Goal: Transaction & Acquisition: Purchase product/service

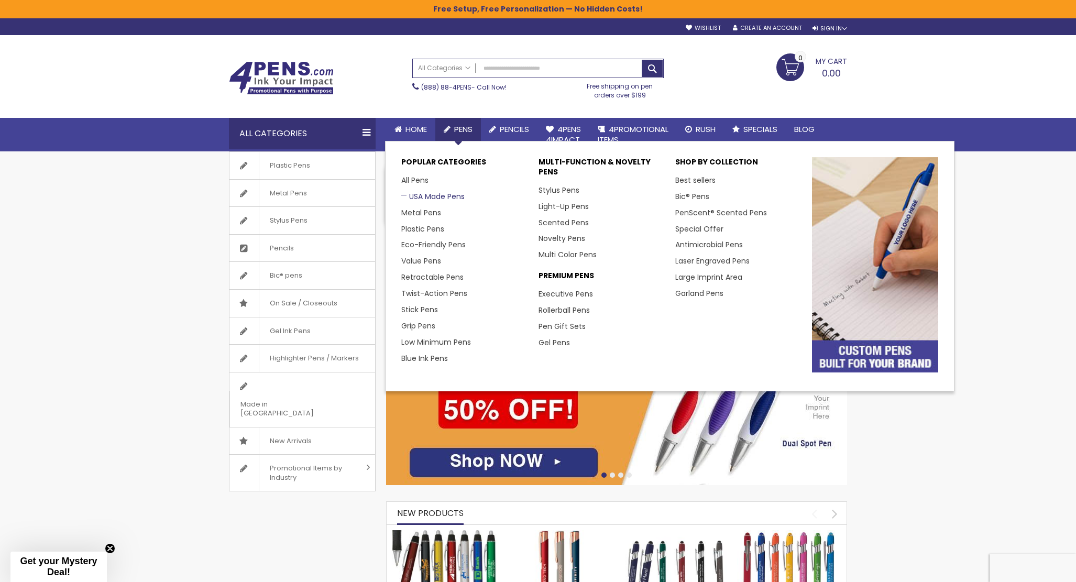
click at [410, 193] on link "USA Made Pens" at bounding box center [432, 196] width 63 height 10
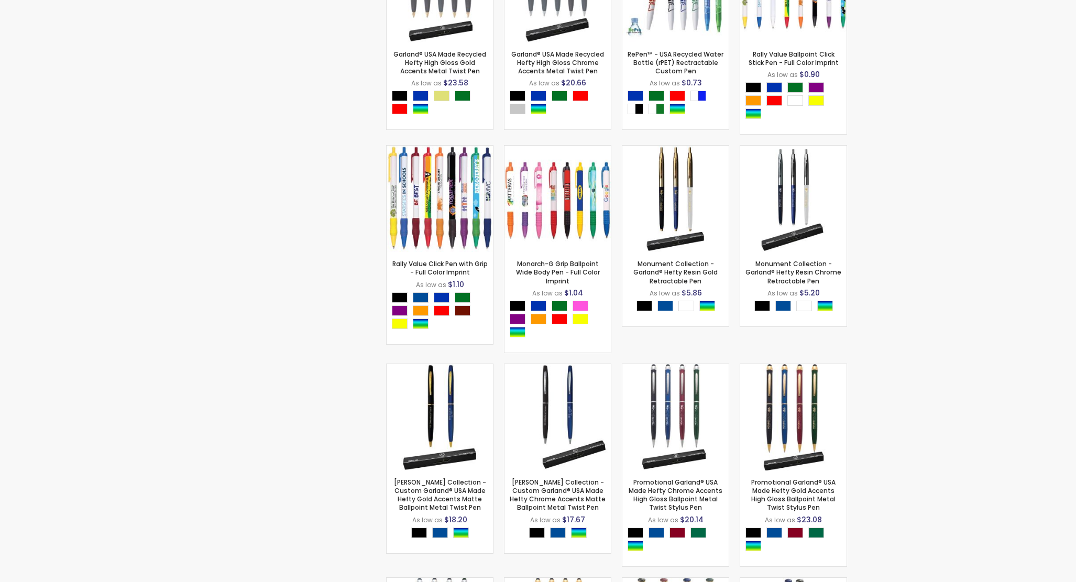
scroll to position [629, 0]
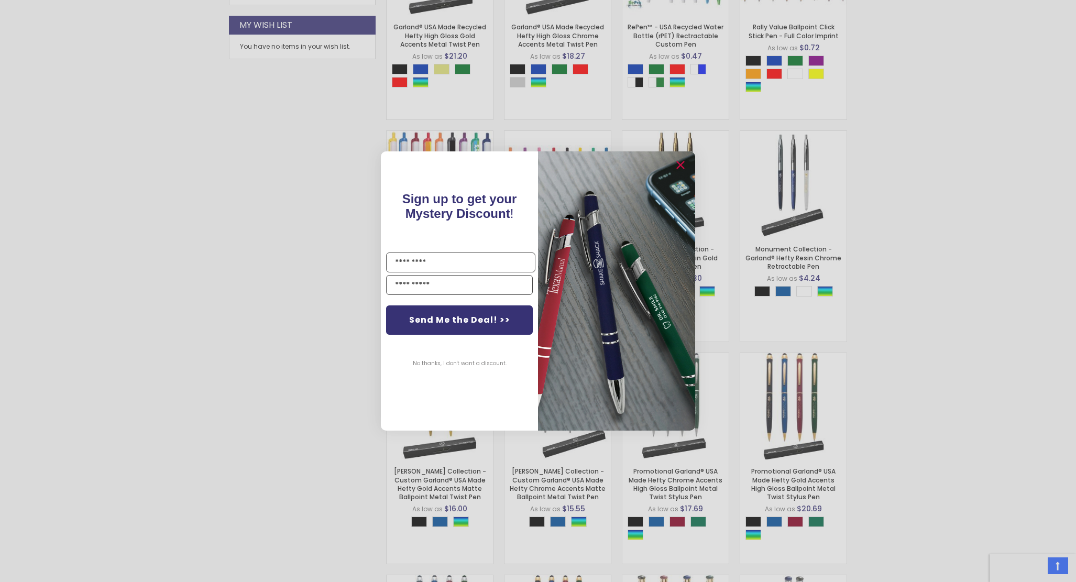
click at [241, 208] on div "Close dialog Sign up to get your Mystery Discount ! Name Send Me the Deal! >> N…" at bounding box center [538, 291] width 1076 height 582
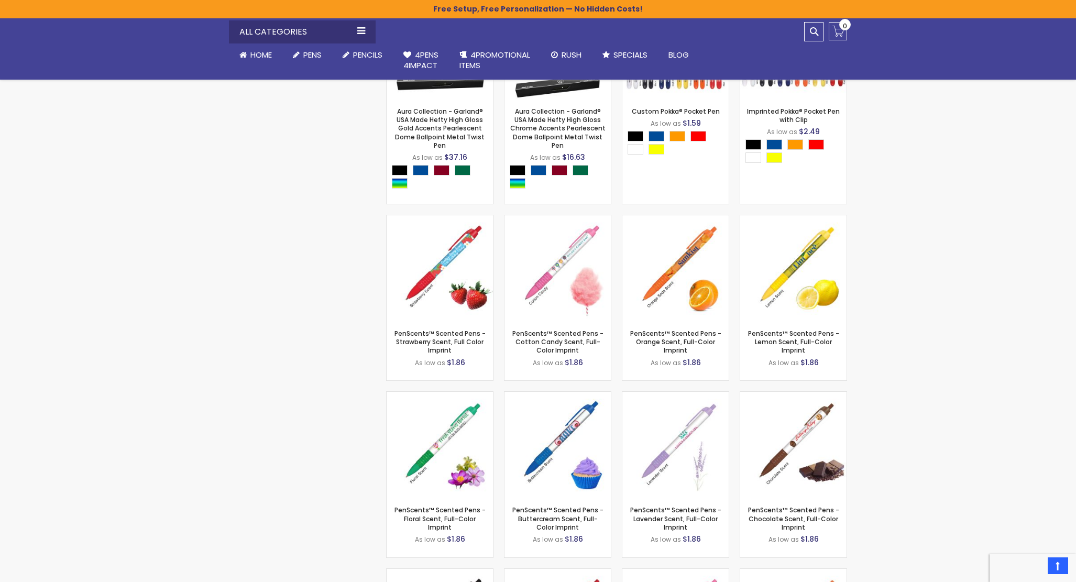
scroll to position [515, 0]
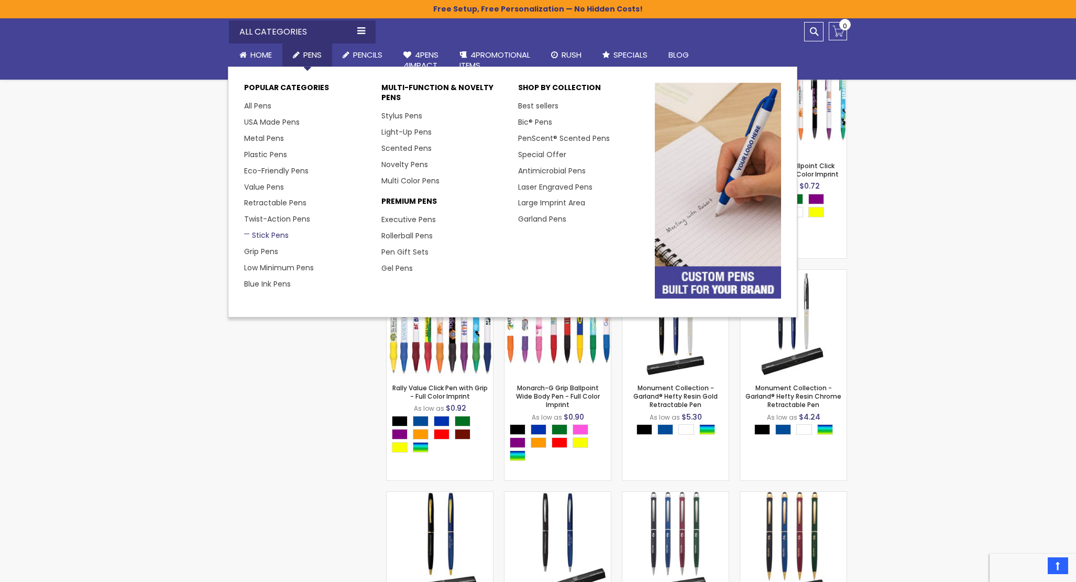
click at [256, 233] on link "Stick Pens" at bounding box center [266, 235] width 45 height 10
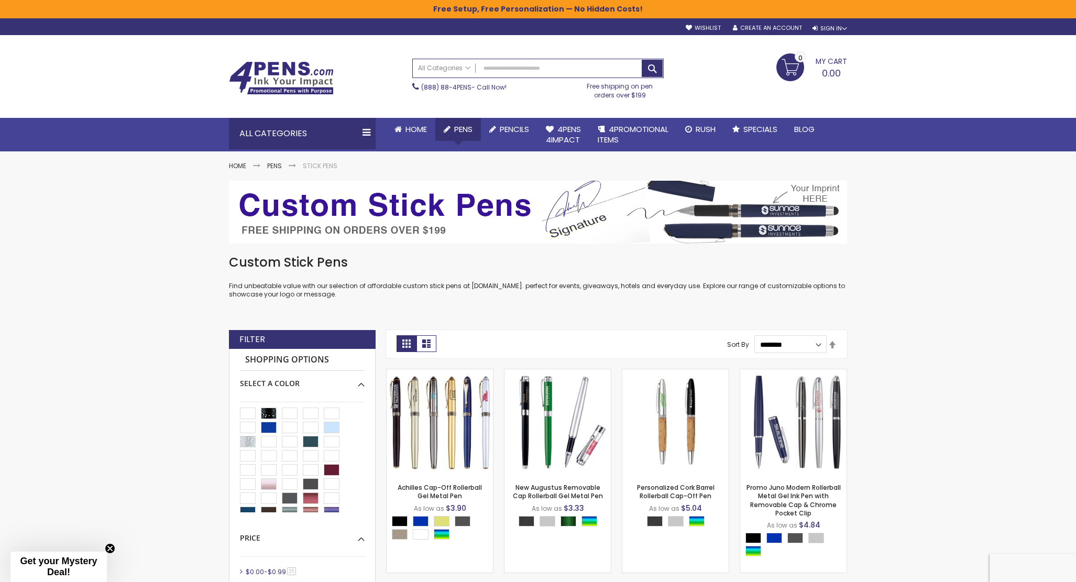
click at [466, 122] on link "Pens" at bounding box center [458, 129] width 46 height 23
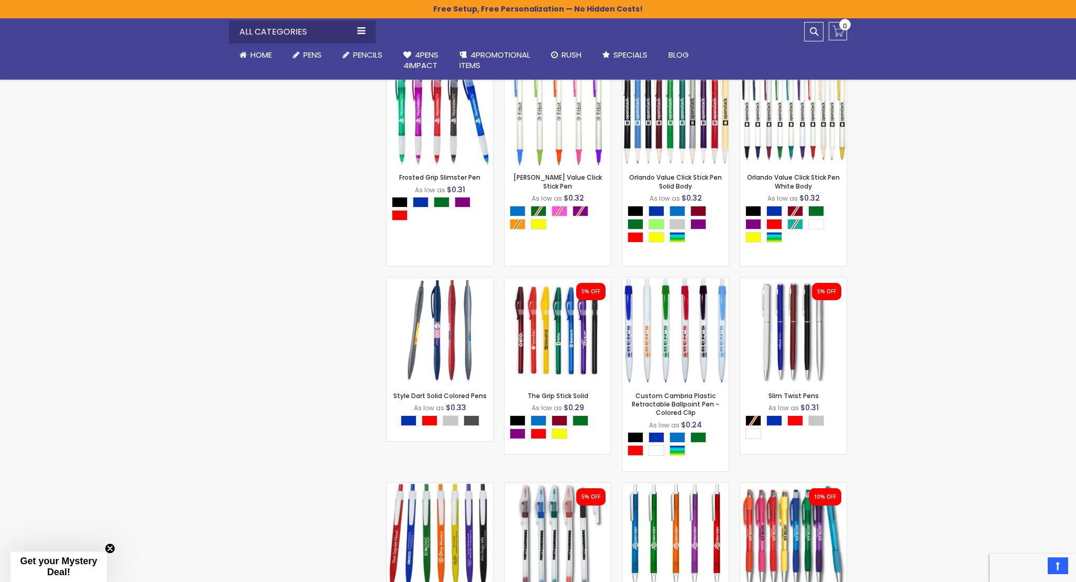
scroll to position [1381, 0]
click at [648, 306] on img at bounding box center [675, 331] width 106 height 106
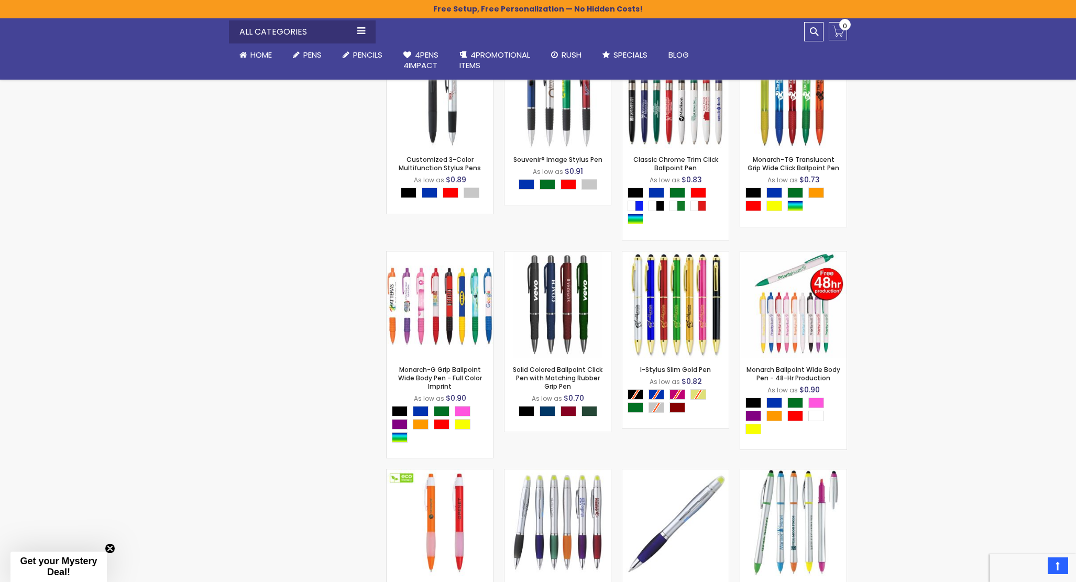
scroll to position [12643, 0]
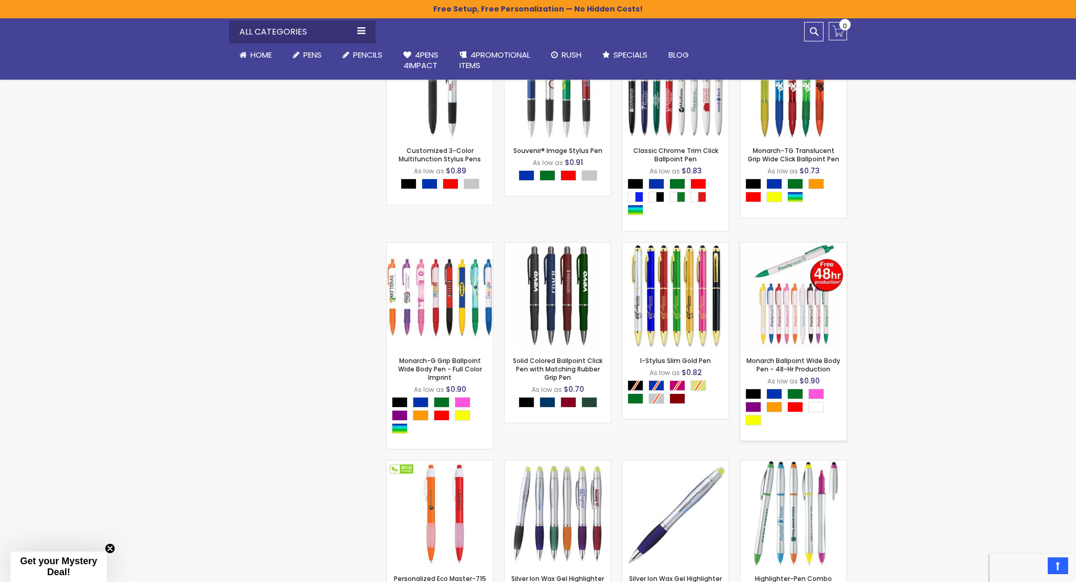
click at [783, 313] on img at bounding box center [793, 296] width 106 height 106
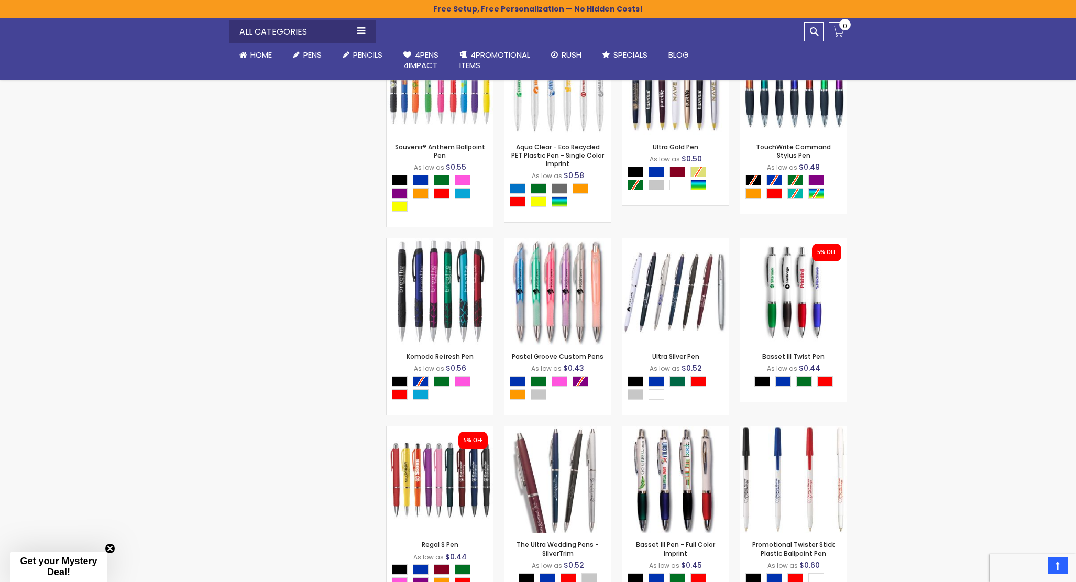
scroll to position [0, 0]
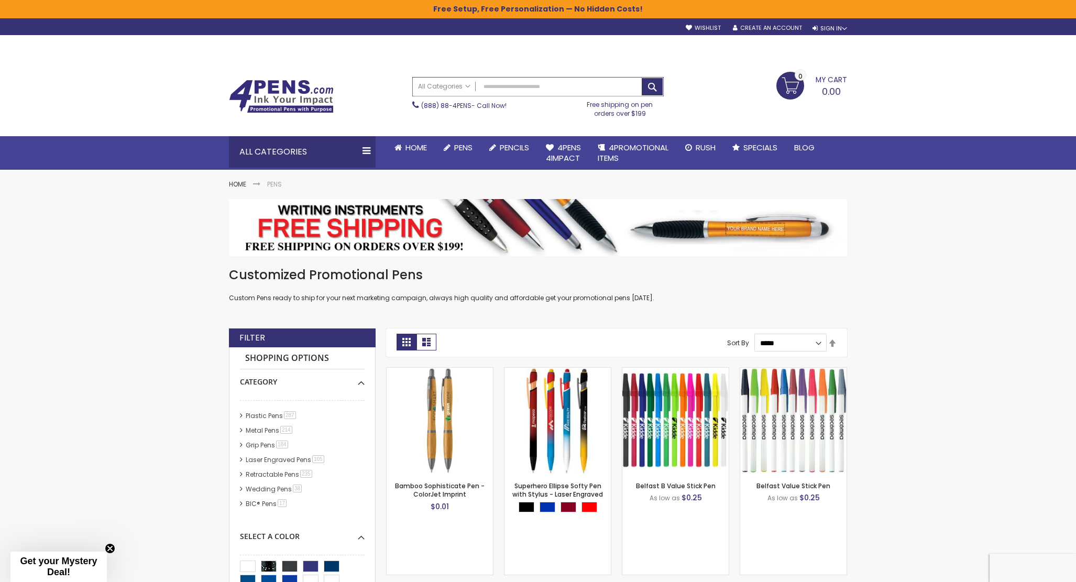
click at [573, 88] on input "Search" at bounding box center [538, 87] width 250 height 18
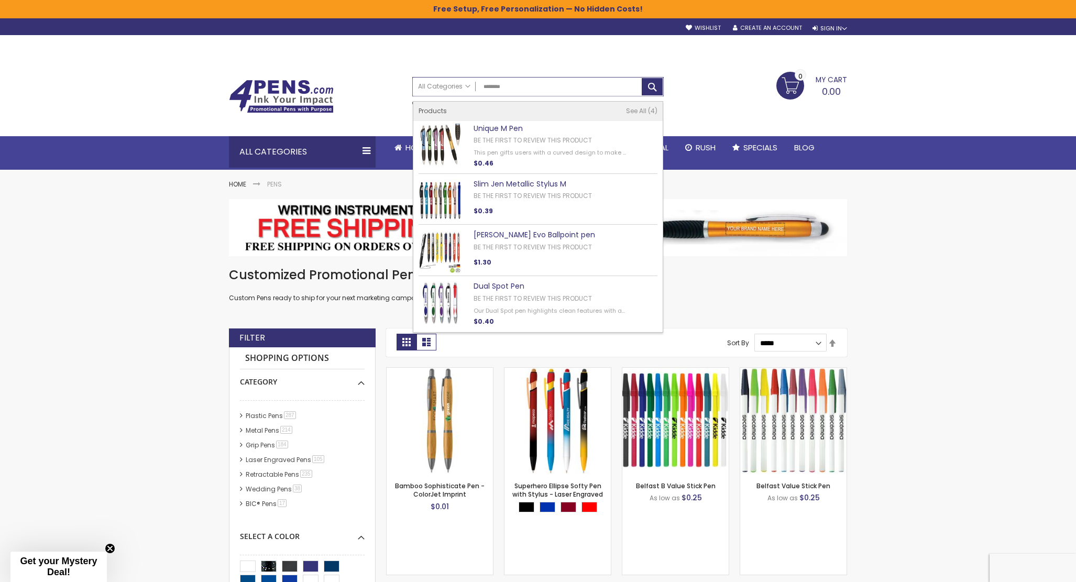
drag, startPoint x: 488, startPoint y: 89, endPoint x: 492, endPoint y: 54, distance: 34.8
click at [488, 88] on input "********" at bounding box center [538, 87] width 250 height 18
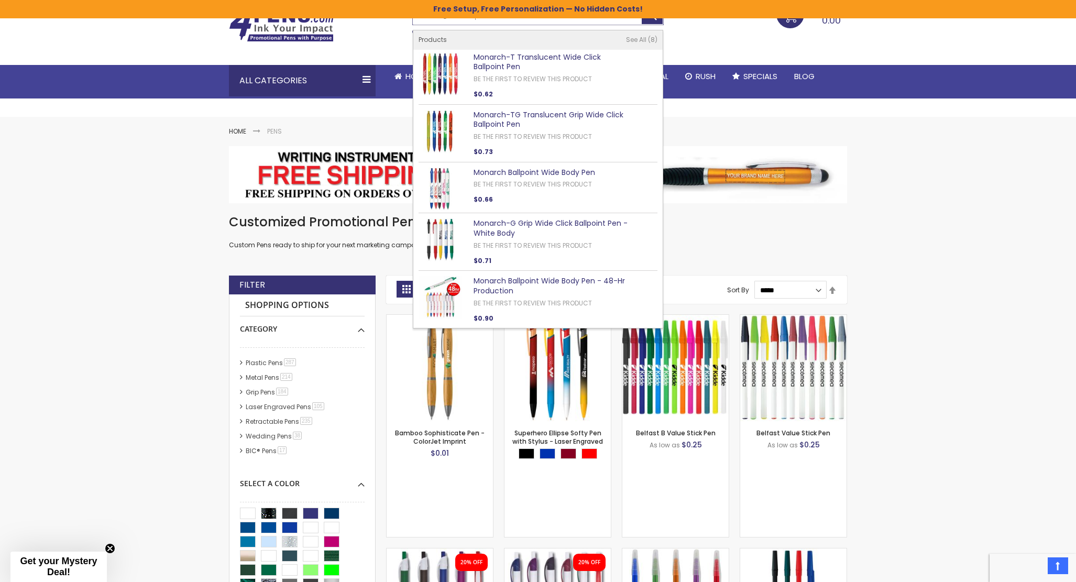
scroll to position [52, 0]
type input "*******"
click at [438, 182] on img at bounding box center [440, 189] width 43 height 43
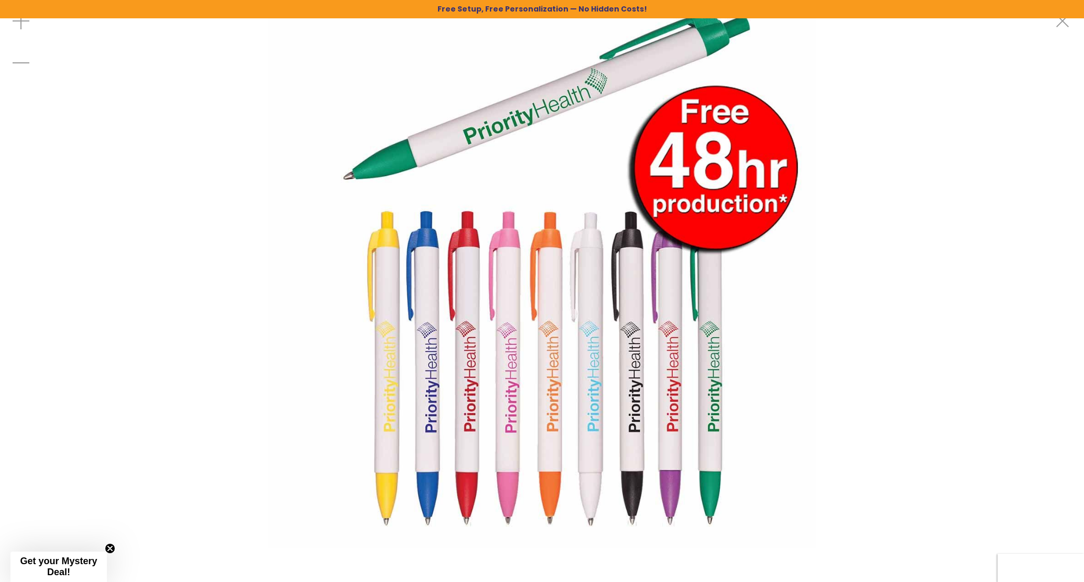
click at [574, 328] on img at bounding box center [542, 274] width 548 height 548
click at [484, 347] on img at bounding box center [542, 274] width 548 height 548
click at [533, 308] on img at bounding box center [542, 274] width 548 height 548
click at [724, 305] on img at bounding box center [542, 274] width 548 height 548
click at [851, 211] on div at bounding box center [542, 274] width 1084 height 548
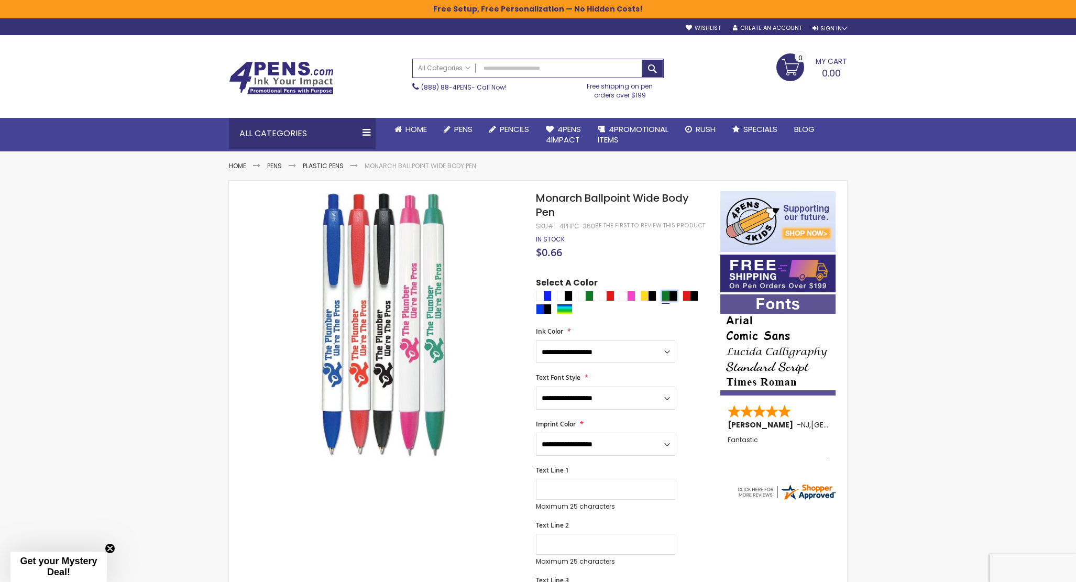
click at [670, 295] on div "Green|Black" at bounding box center [670, 296] width 16 height 10
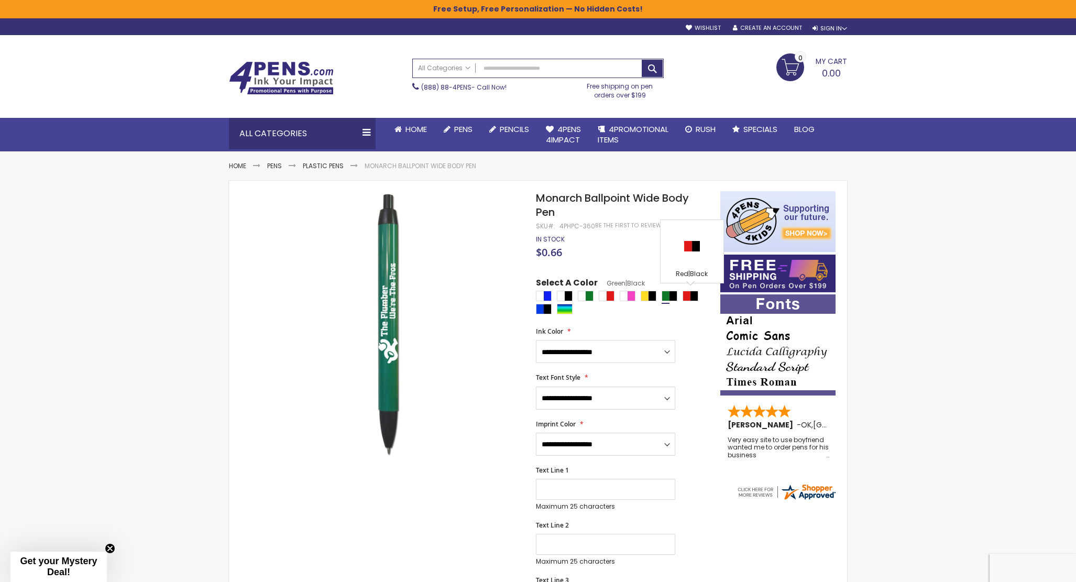
click at [700, 291] on div at bounding box center [625, 304] width 179 height 26
click at [542, 292] on div "White|Blue" at bounding box center [544, 296] width 16 height 10
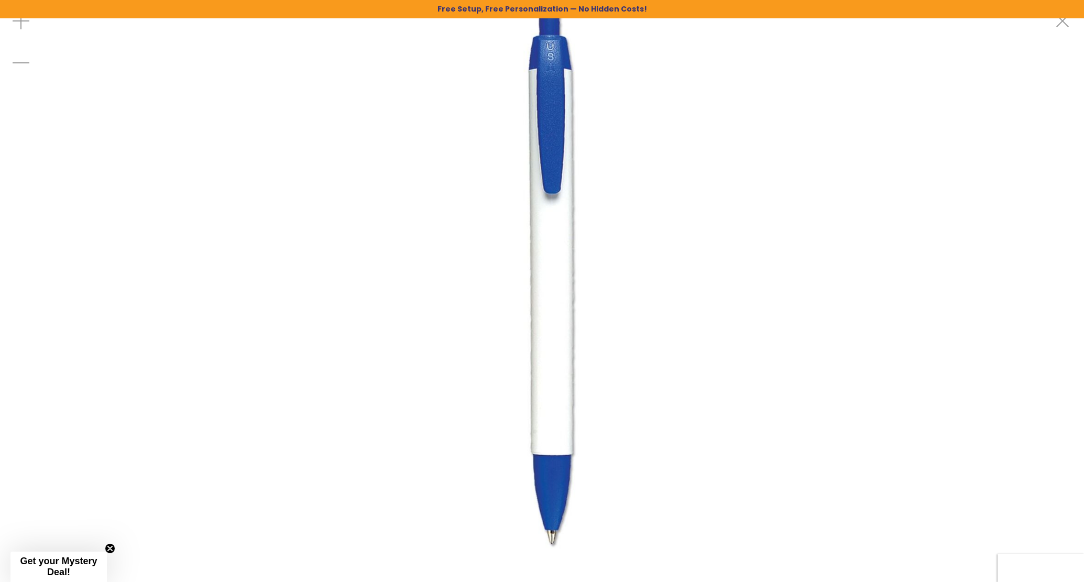
click at [680, 144] on img at bounding box center [542, 274] width 548 height 548
drag, startPoint x: 1064, startPoint y: 24, endPoint x: 1049, endPoint y: 26, distance: 15.9
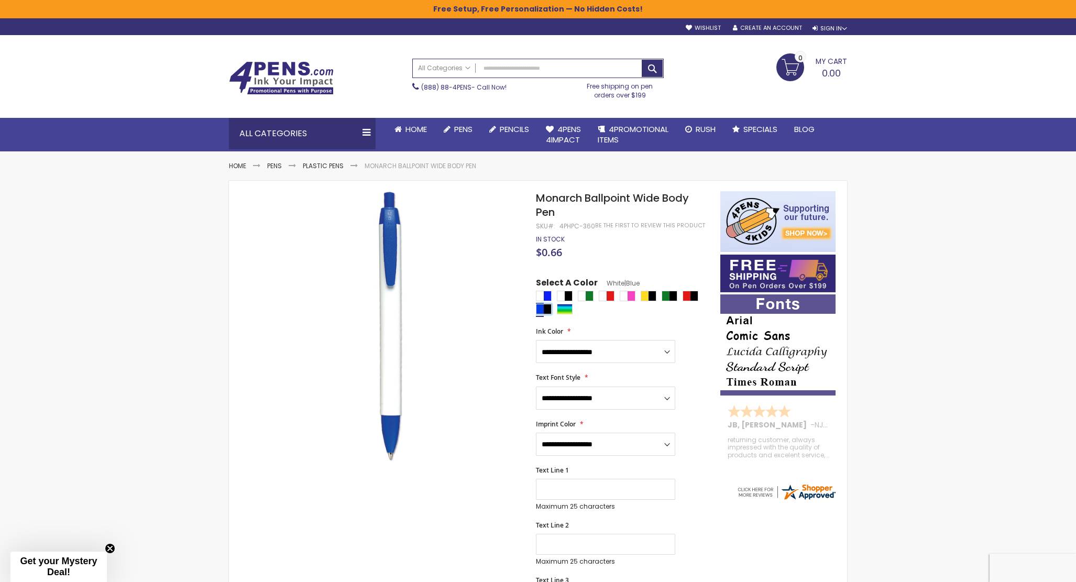
click at [538, 307] on div "Blue|Black" at bounding box center [544, 309] width 16 height 10
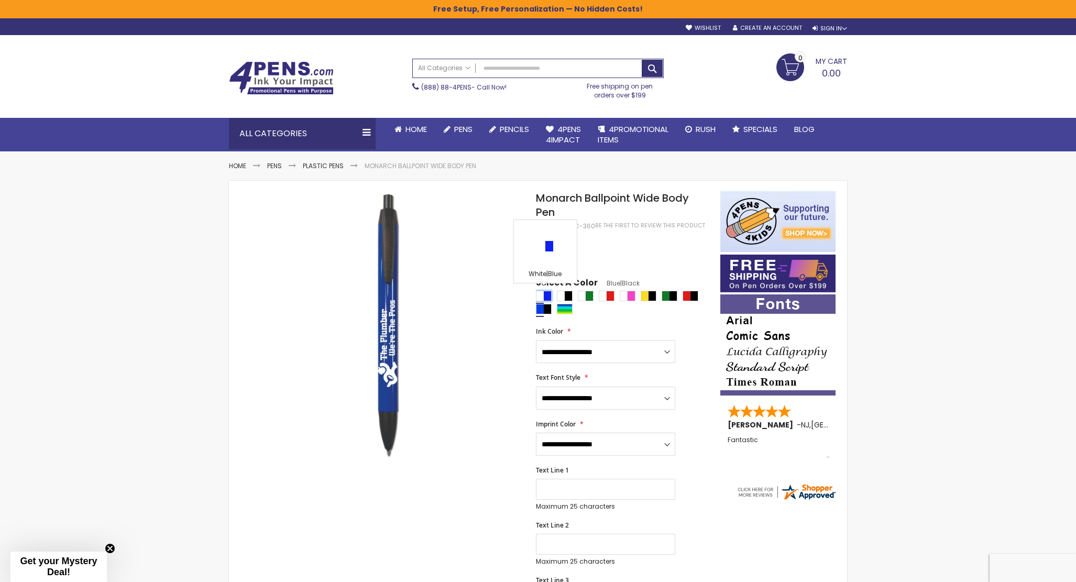
click at [544, 295] on div "White|Blue" at bounding box center [544, 296] width 16 height 10
type input "****"
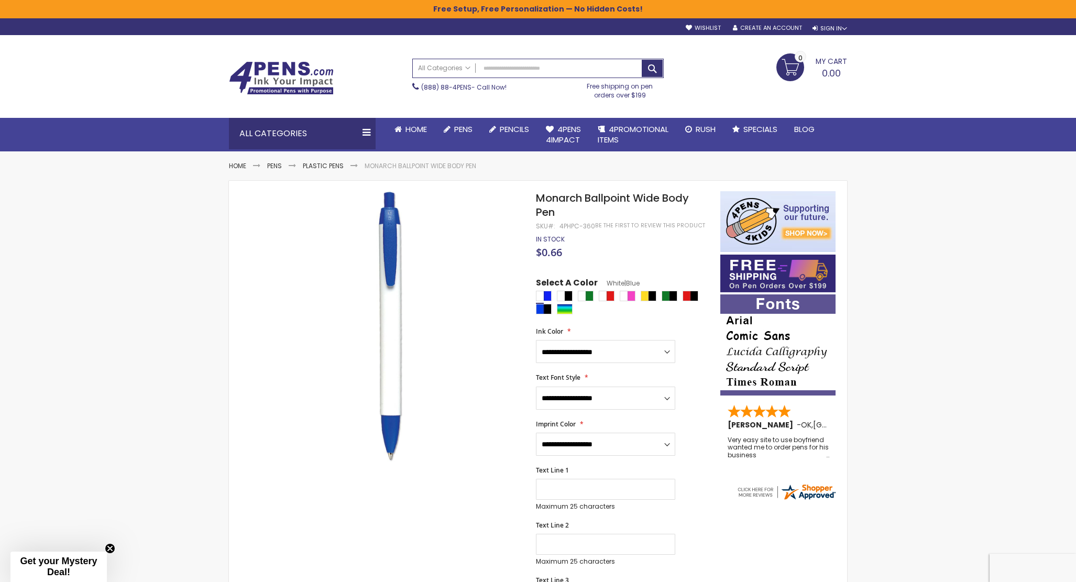
click at [567, 191] on span "Monarch Ballpoint Wide Body Pen" at bounding box center [612, 205] width 153 height 29
click at [559, 199] on span "Monarch Ballpoint Wide Body Pen" at bounding box center [612, 205] width 153 height 29
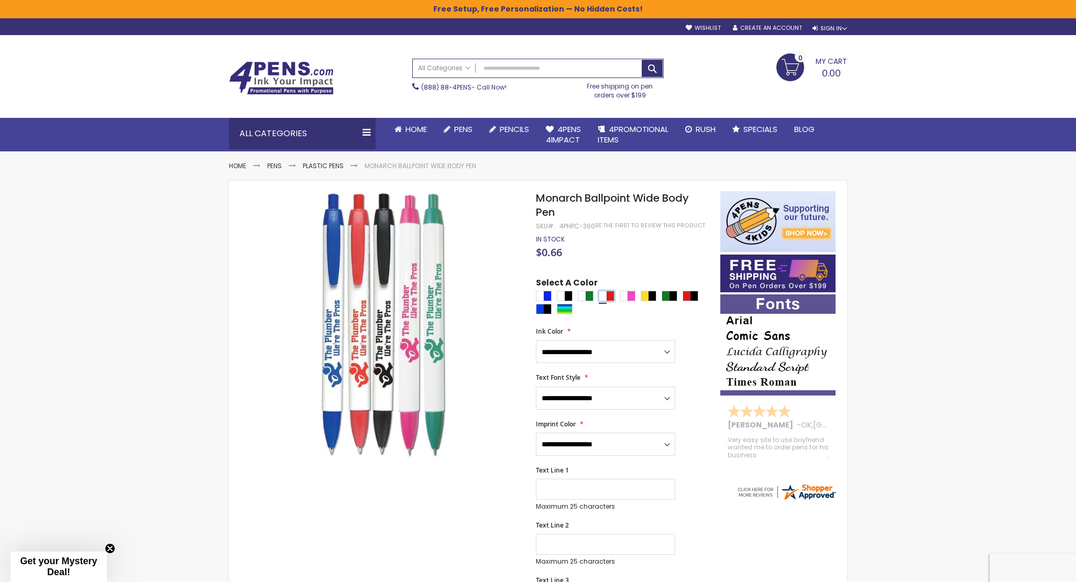
click at [607, 296] on div "White|Red" at bounding box center [607, 296] width 16 height 10
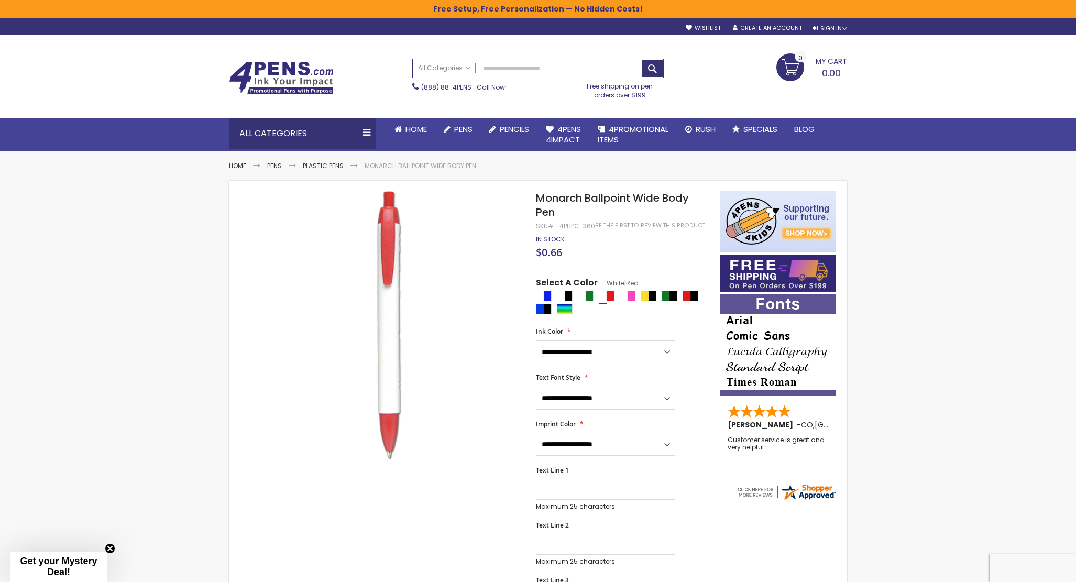
click at [639, 294] on div at bounding box center [625, 304] width 179 height 26
click at [620, 294] on div "White|Pink" at bounding box center [628, 296] width 16 height 10
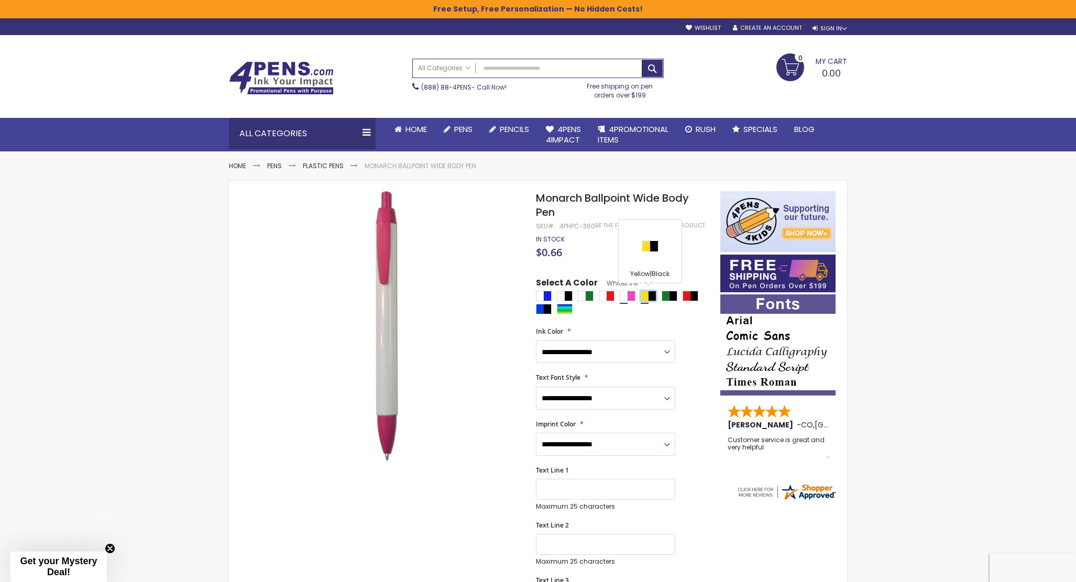
click at [651, 295] on div "Yellow|Black" at bounding box center [649, 296] width 16 height 10
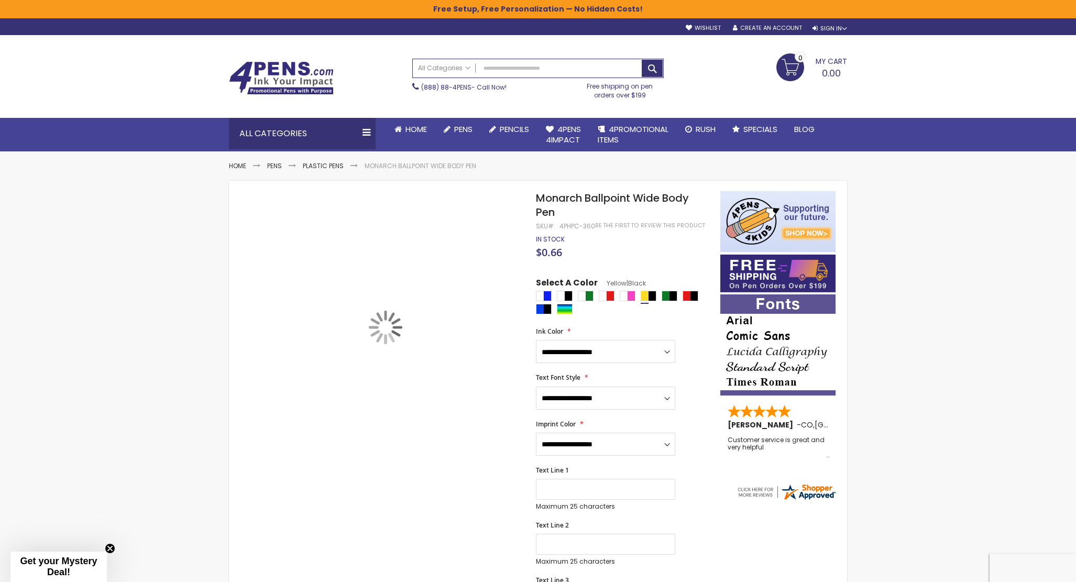
click at [681, 299] on div at bounding box center [625, 304] width 179 height 26
click at [674, 296] on div "Green|Black" at bounding box center [670, 296] width 16 height 10
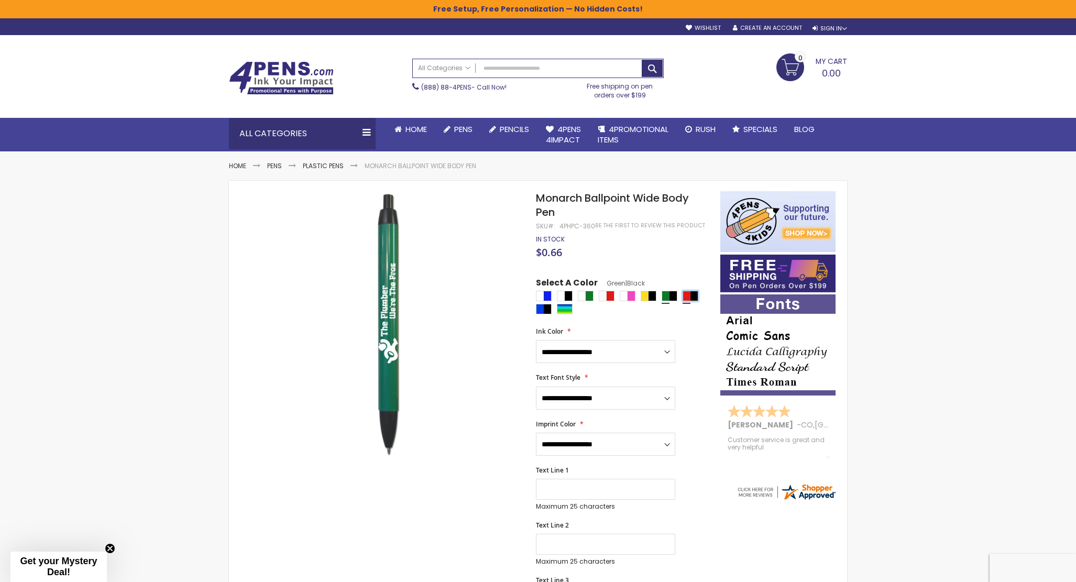
click at [695, 301] on div "Red|Black" at bounding box center [691, 296] width 16 height 10
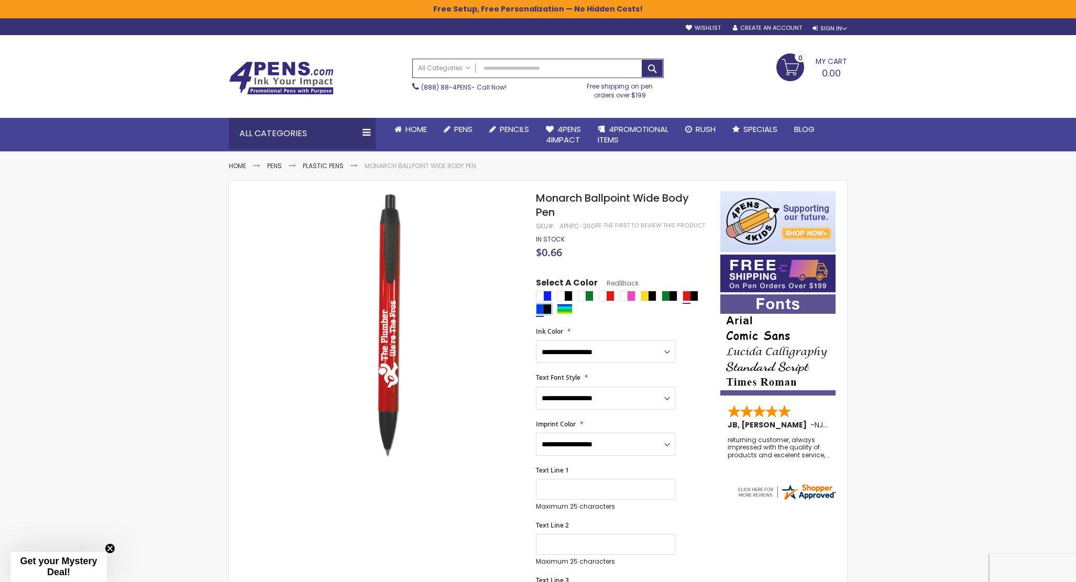
click at [545, 307] on div "Blue|Black" at bounding box center [544, 309] width 16 height 10
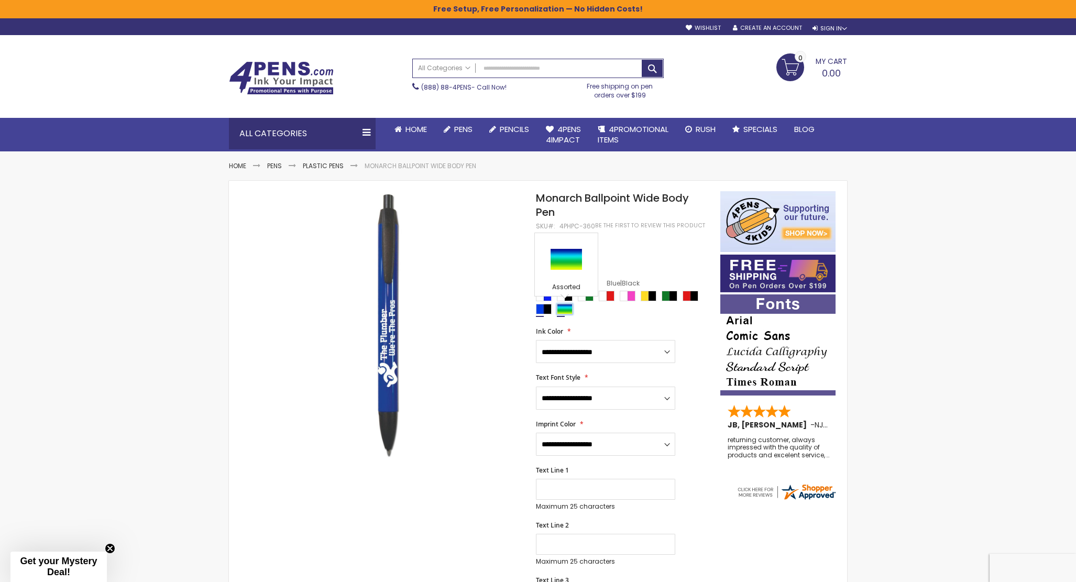
click at [567, 307] on div "Assorted" at bounding box center [565, 309] width 16 height 10
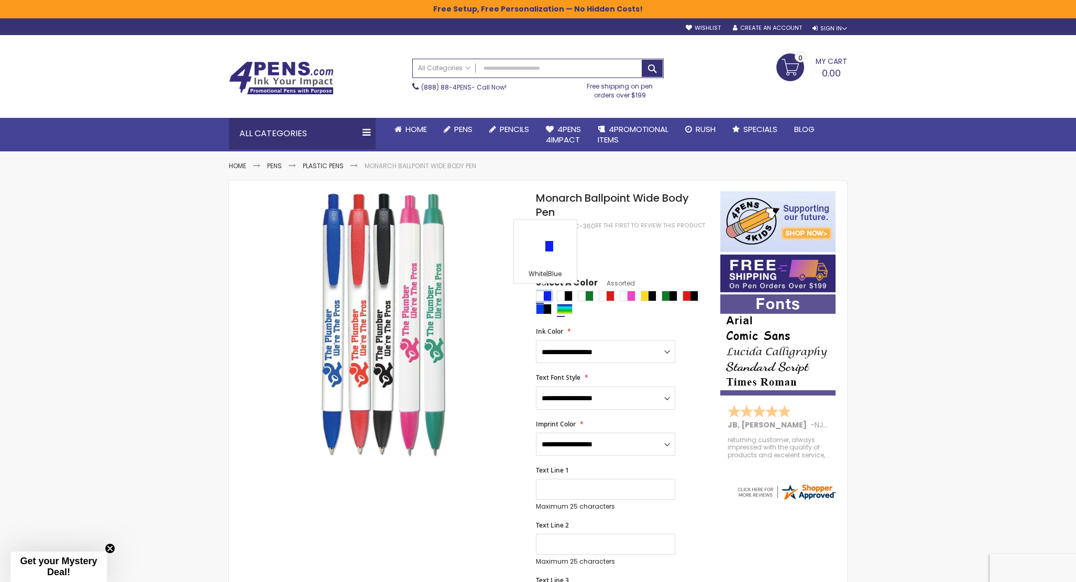
click at [538, 294] on div "White|Blue" at bounding box center [544, 296] width 16 height 10
type input "****"
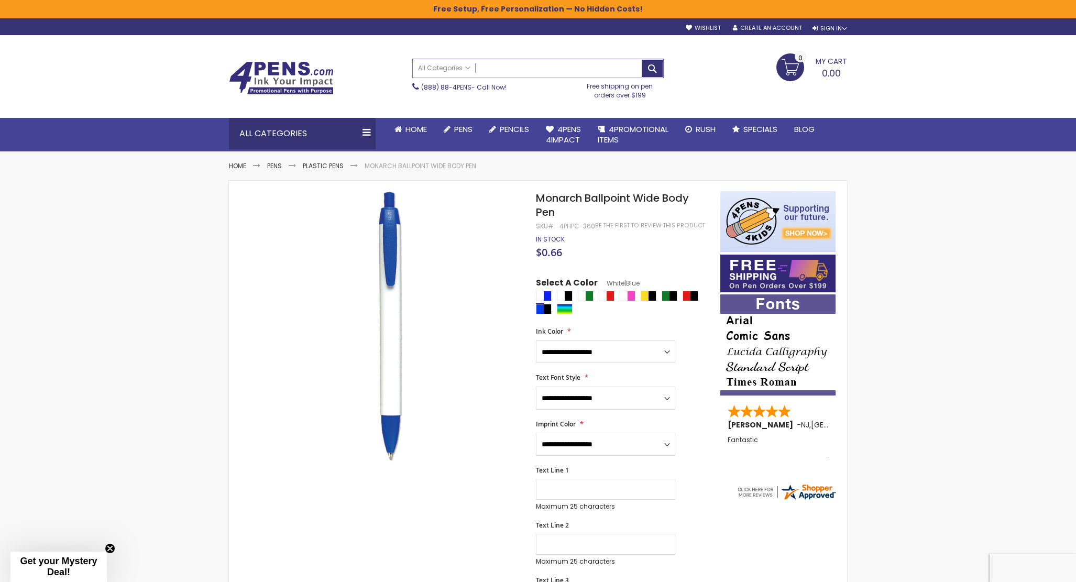
click at [492, 66] on input "Search" at bounding box center [538, 68] width 250 height 18
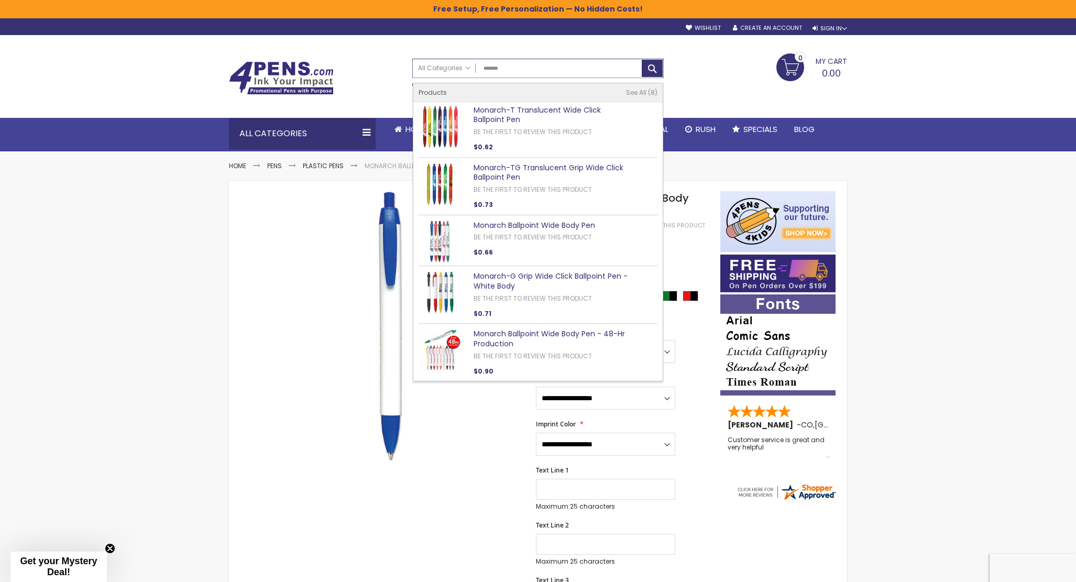
type input "*******"
click at [437, 350] on img at bounding box center [440, 350] width 43 height 43
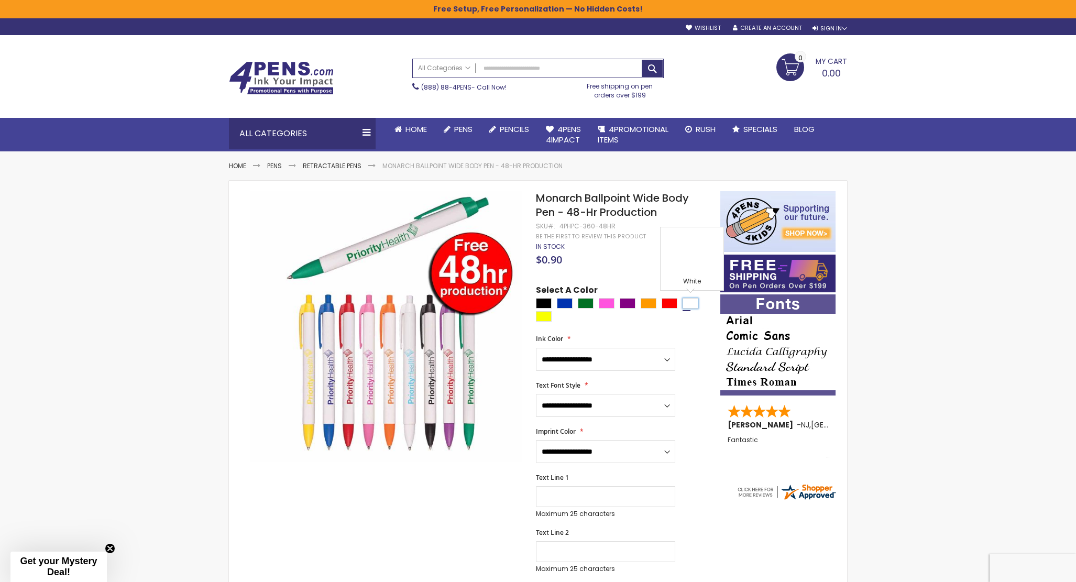
click at [692, 303] on div "White" at bounding box center [691, 303] width 16 height 10
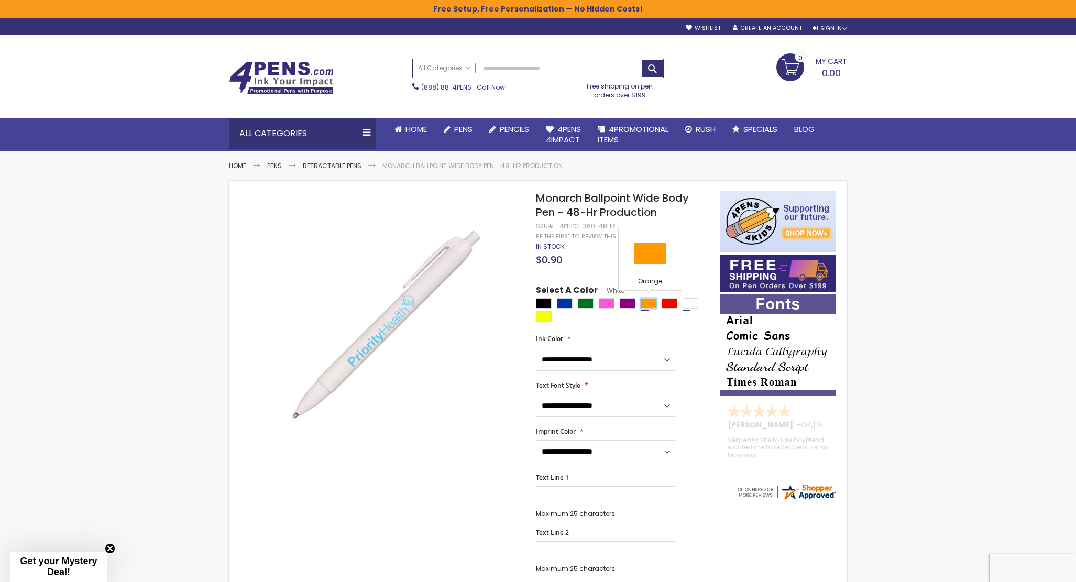
click at [646, 303] on div "Orange" at bounding box center [649, 303] width 16 height 10
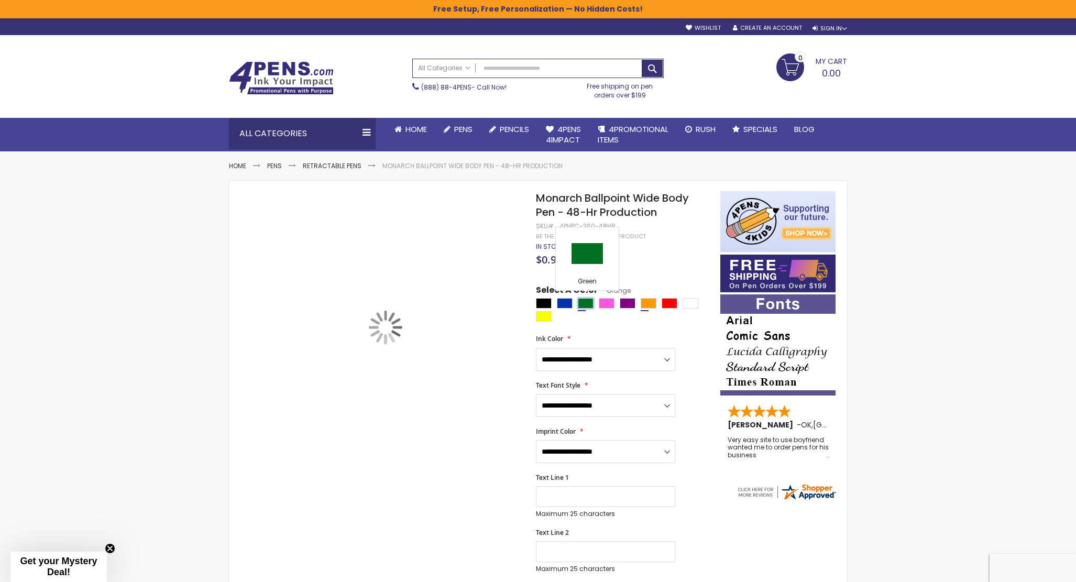
click at [585, 303] on div "Green" at bounding box center [586, 303] width 16 height 10
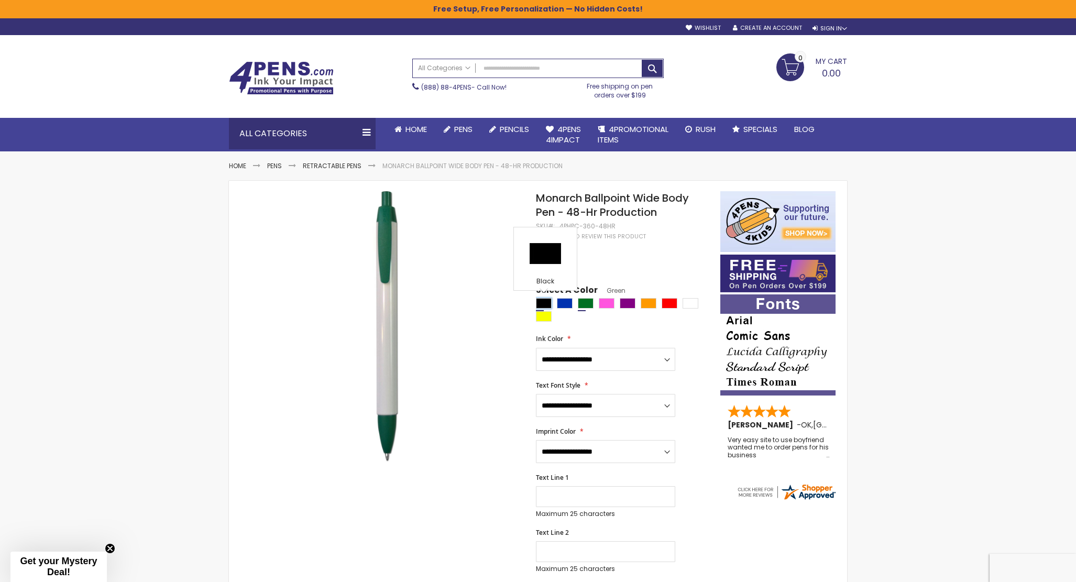
click at [544, 300] on div "Black" at bounding box center [544, 303] width 16 height 10
type input "****"
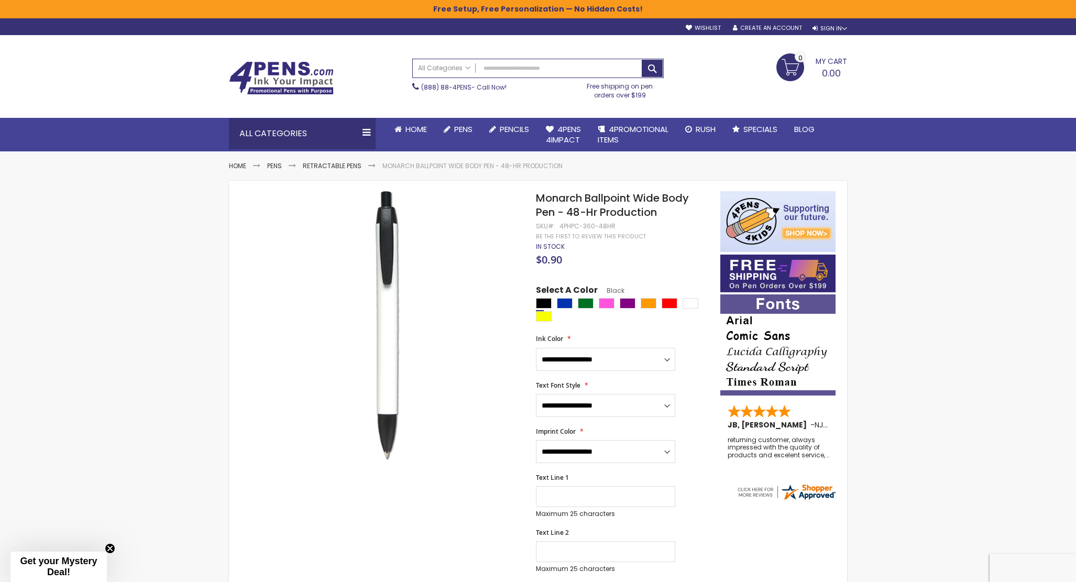
click at [250, 75] on img at bounding box center [281, 78] width 105 height 34
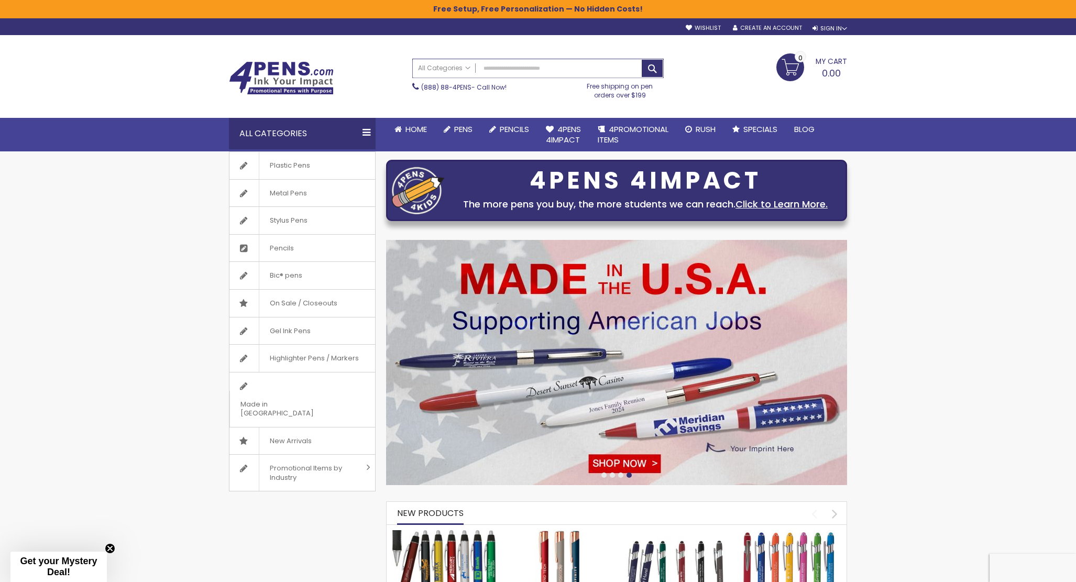
click at [533, 68] on input "Search" at bounding box center [538, 68] width 250 height 18
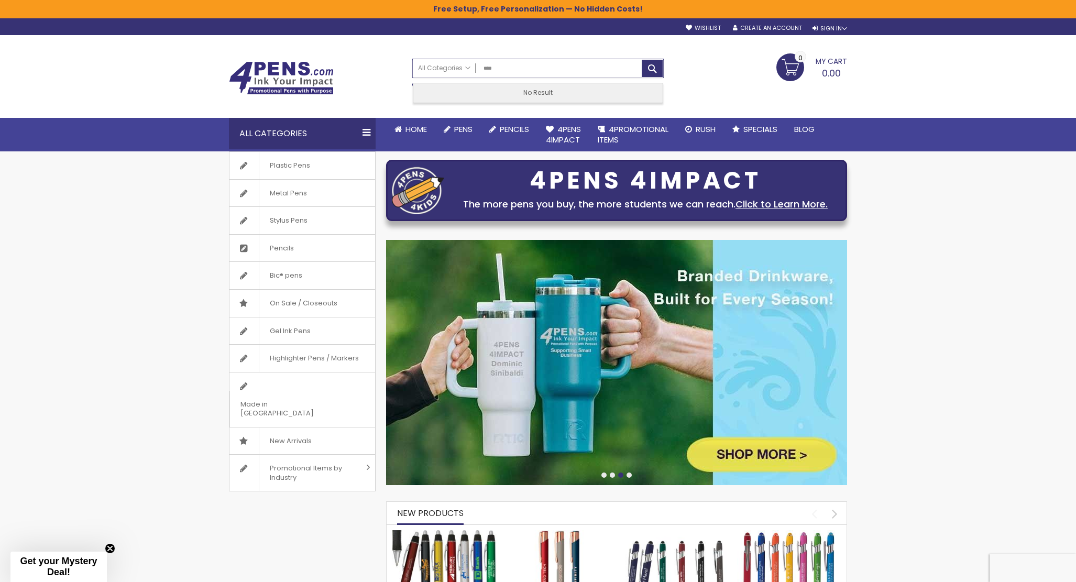
type input "****"
